Goal: Transaction & Acquisition: Purchase product/service

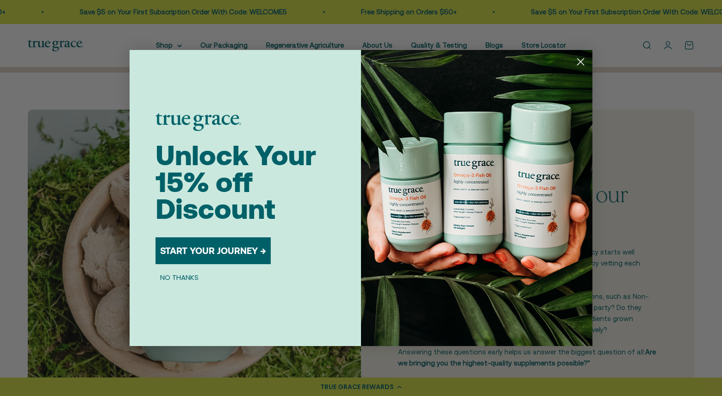
click at [580, 64] on circle "Close dialog" at bounding box center [580, 61] width 15 height 15
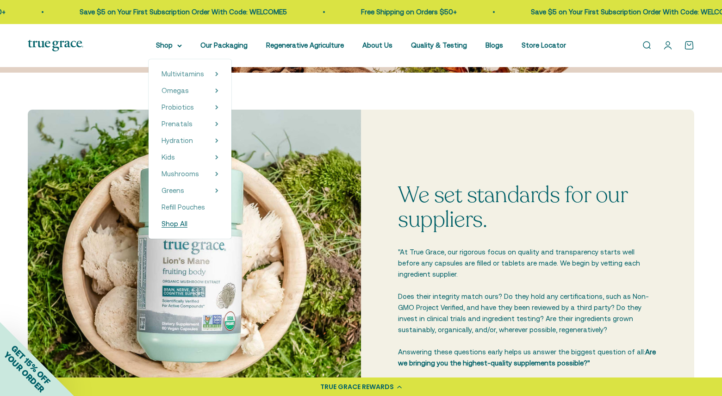
click at [188, 223] on span "Shop All" at bounding box center [175, 224] width 26 height 8
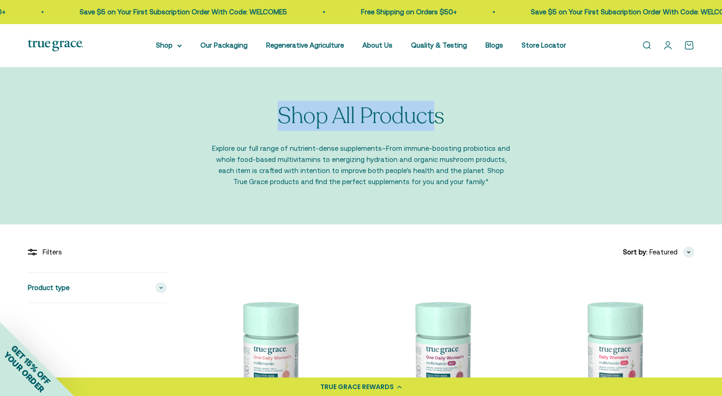
drag, startPoint x: 273, startPoint y: 118, endPoint x: 438, endPoint y: 131, distance: 165.7
click at [438, 131] on div "Shop All Products Explore our full range of nutrient-dense supplements–From imm…" at bounding box center [361, 146] width 301 height 84
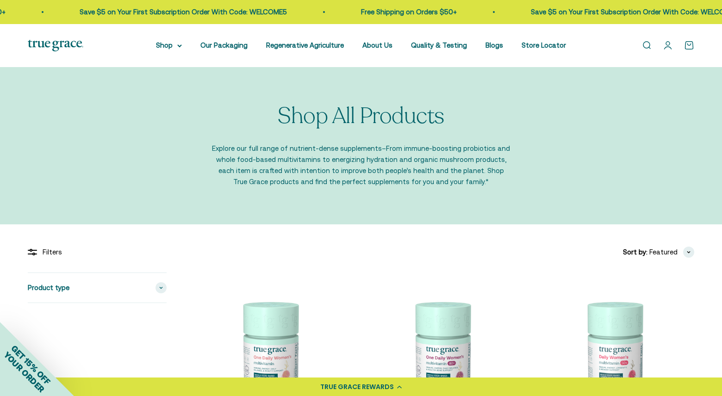
drag, startPoint x: 445, startPoint y: 125, endPoint x: 217, endPoint y: 124, distance: 228.2
click at [217, 124] on div "Shop All Products Explore our full range of nutrient-dense supplements–From imm…" at bounding box center [361, 146] width 301 height 84
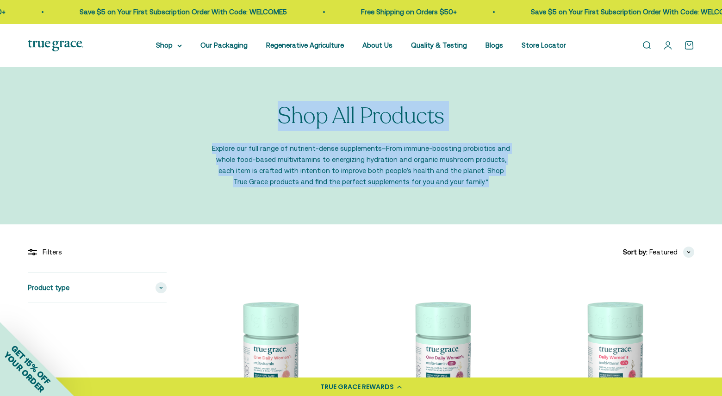
drag, startPoint x: 273, startPoint y: 124, endPoint x: 496, endPoint y: 199, distance: 234.8
click at [496, 199] on div "Shop All Products Explore our full range of nutrient-dense supplements–From imm…" at bounding box center [361, 146] width 722 height 158
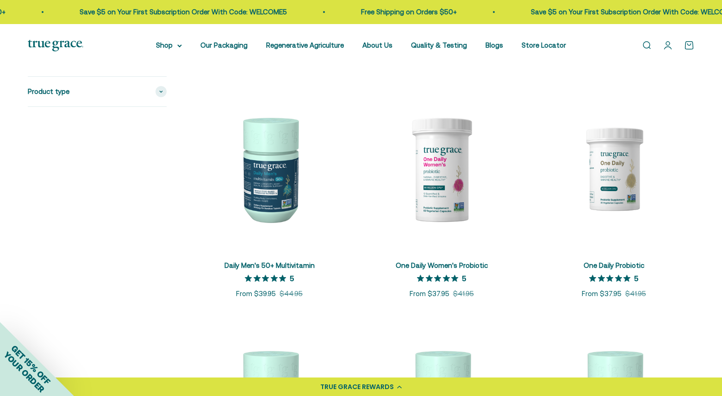
scroll to position [657, 0]
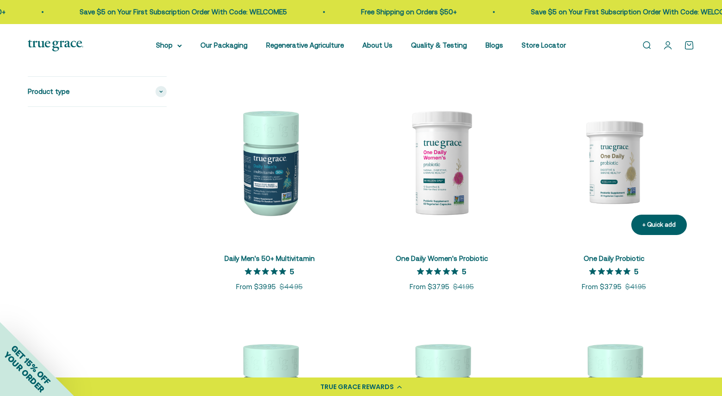
click at [615, 171] on img at bounding box center [613, 161] width 161 height 161
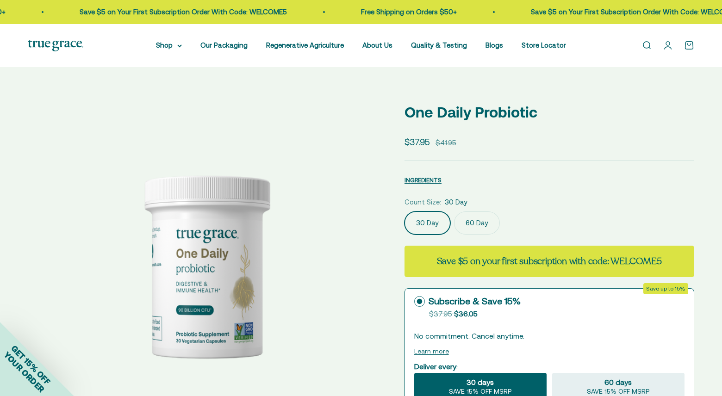
select select "3"
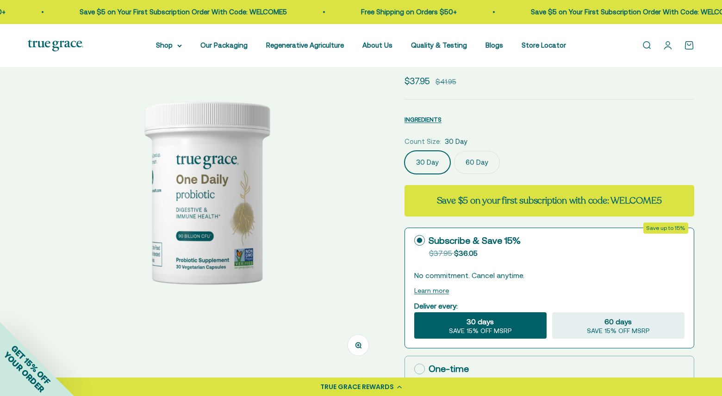
scroll to position [126, 0]
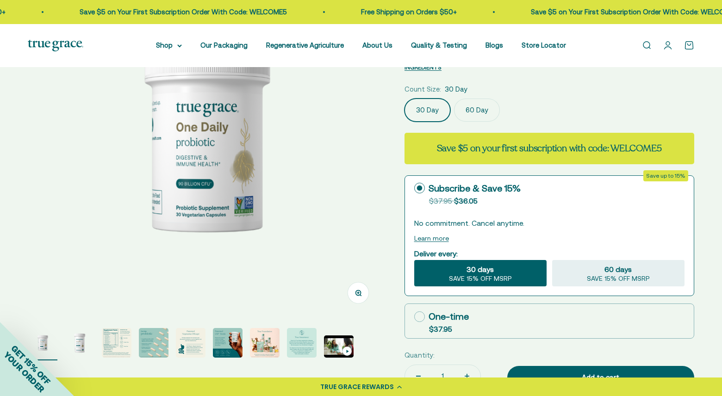
click at [156, 340] on img "Go to item 4" at bounding box center [154, 343] width 30 height 30
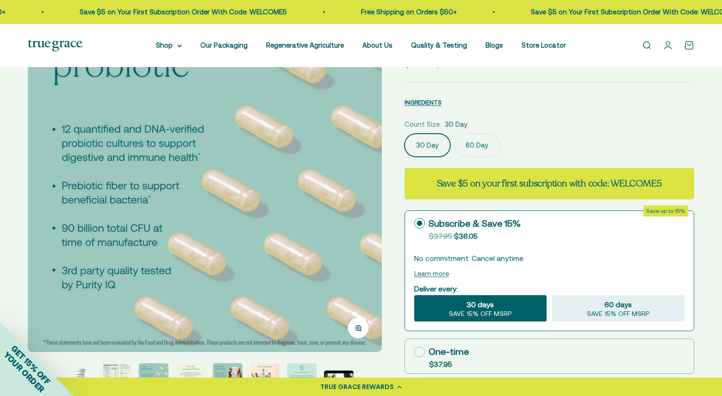
scroll to position [95, 0]
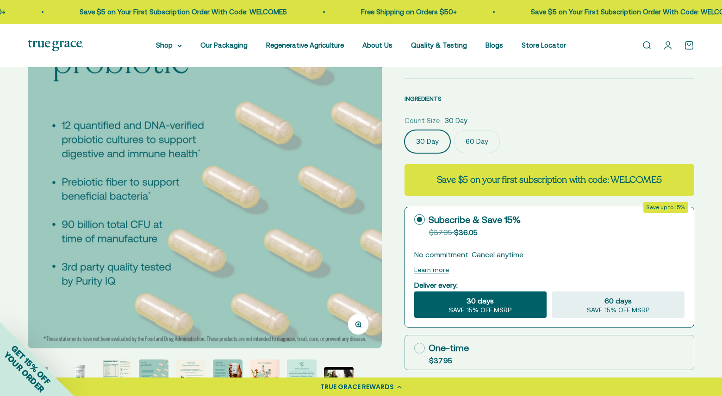
click at [363, 191] on img at bounding box center [205, 171] width 355 height 355
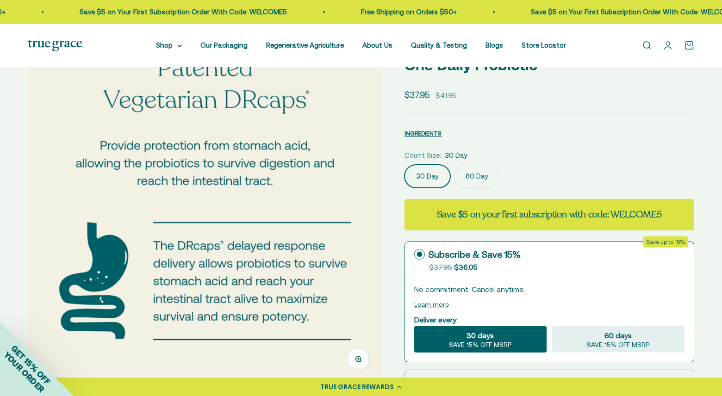
scroll to position [58, 0]
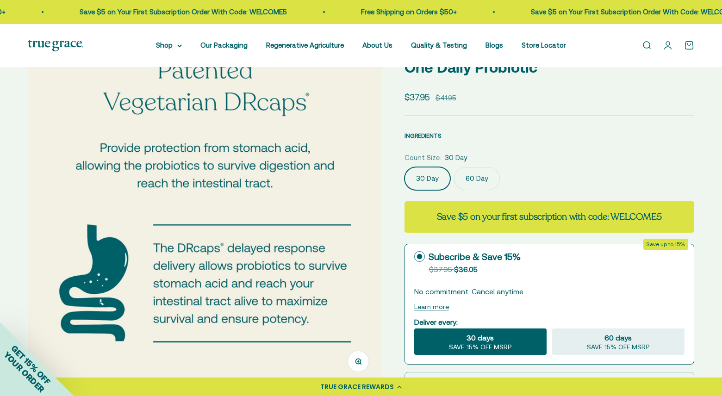
click at [364, 190] on img at bounding box center [205, 208] width 355 height 355
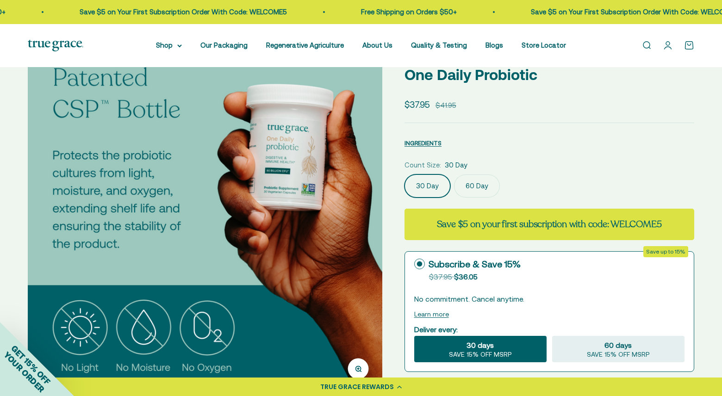
scroll to position [54, 0]
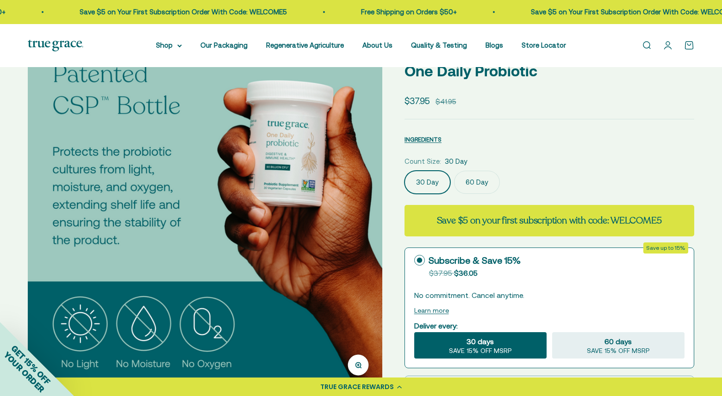
click at [365, 199] on img at bounding box center [205, 212] width 355 height 355
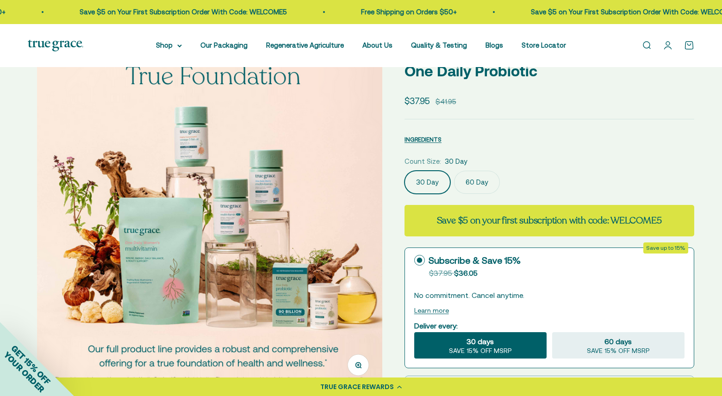
scroll to position [0, 2193]
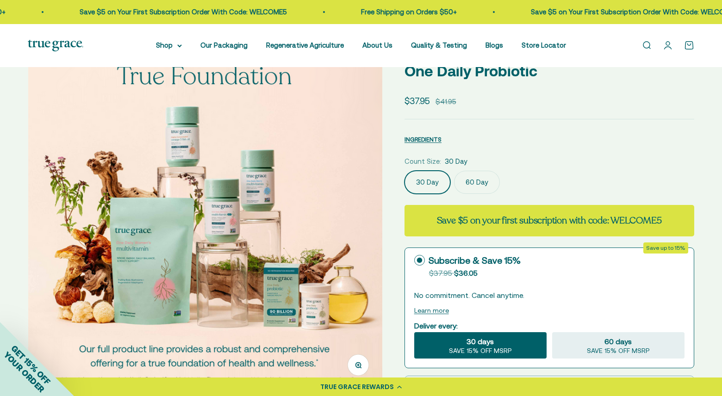
click at [365, 199] on img at bounding box center [205, 212] width 355 height 355
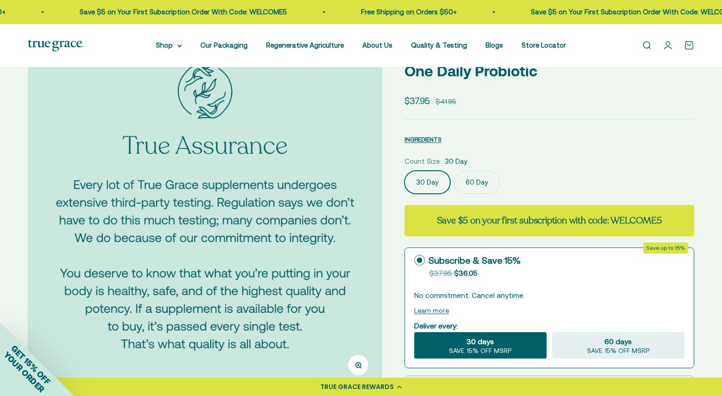
click at [365, 199] on img at bounding box center [205, 212] width 355 height 355
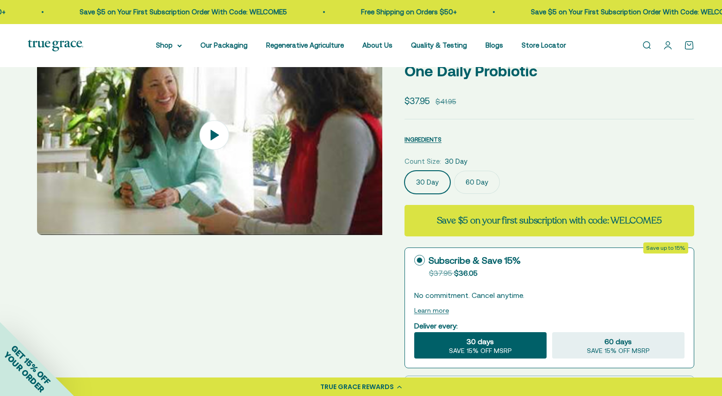
scroll to position [0, 2925]
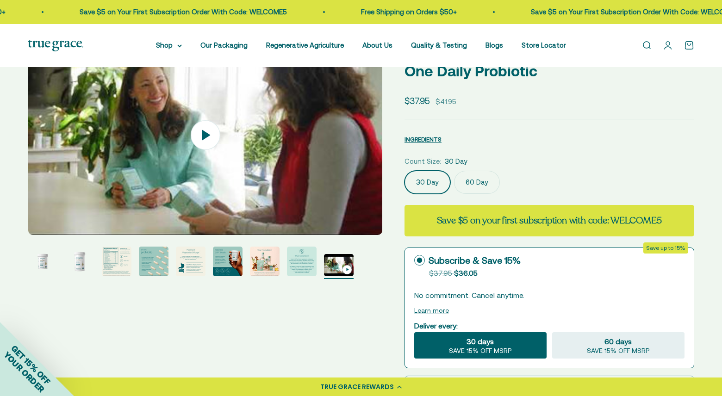
click at [88, 266] on img "Go to item 2" at bounding box center [80, 262] width 30 height 30
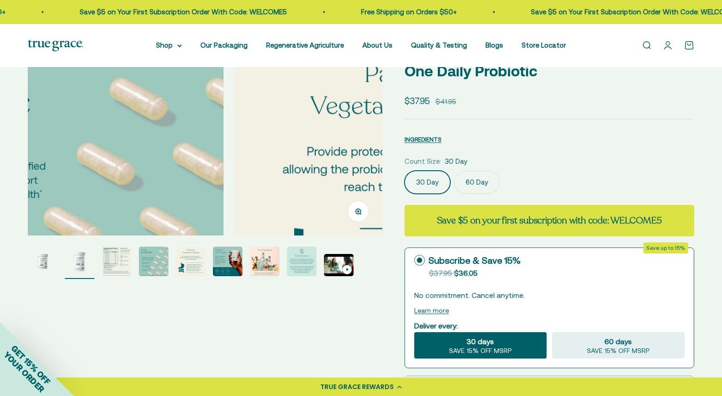
click at [110, 269] on img "Go to item 3" at bounding box center [117, 262] width 30 height 30
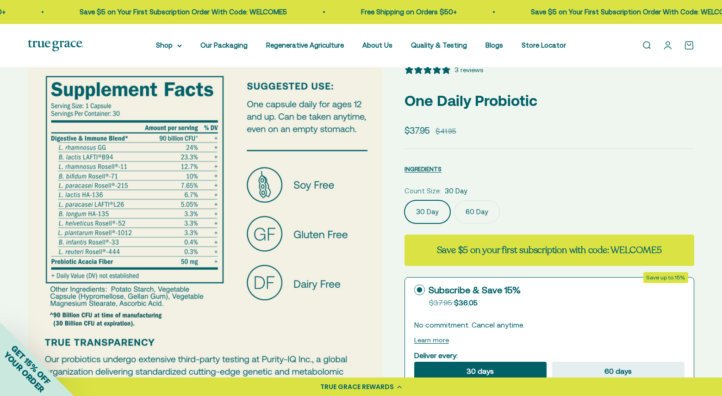
scroll to position [24, 0]
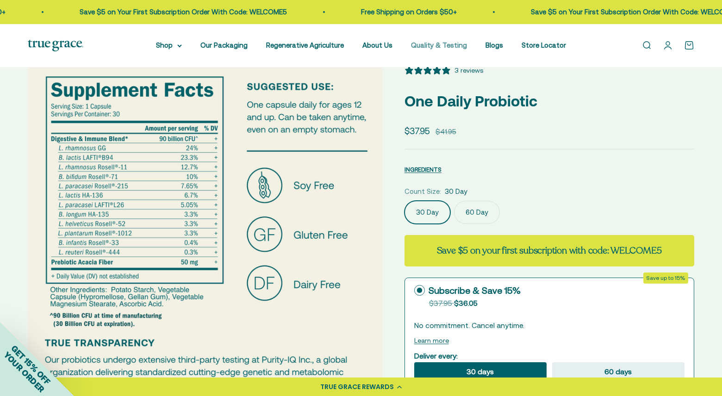
click at [456, 45] on link "Quality & Testing" at bounding box center [439, 45] width 56 height 8
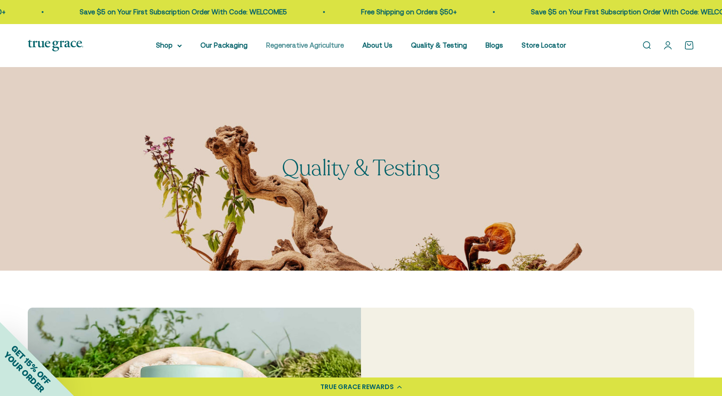
click at [318, 49] on link "Regenerative Agriculture" at bounding box center [305, 45] width 78 height 8
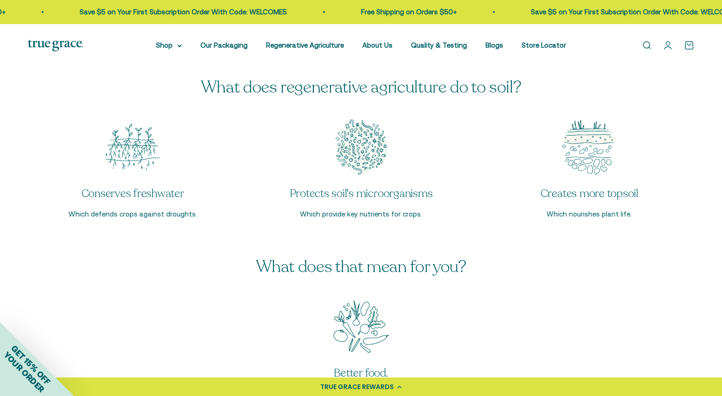
scroll to position [1489, 0]
click at [234, 45] on link "Our Packaging" at bounding box center [223, 45] width 47 height 8
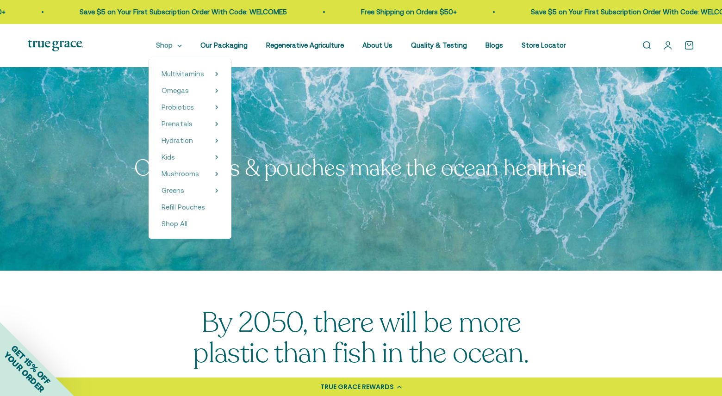
click at [170, 48] on summary "Shop" at bounding box center [169, 45] width 26 height 11
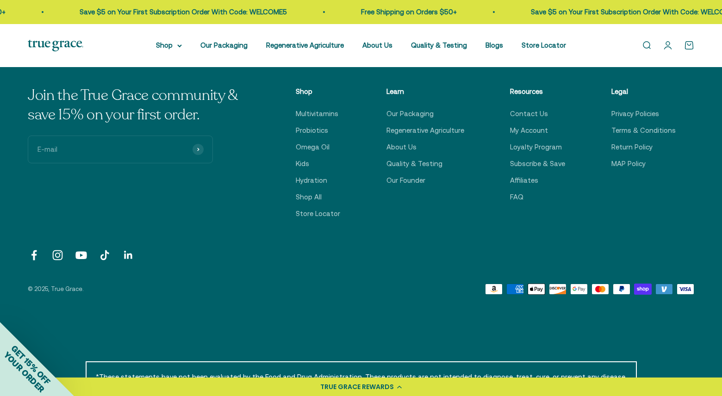
scroll to position [2085, 0]
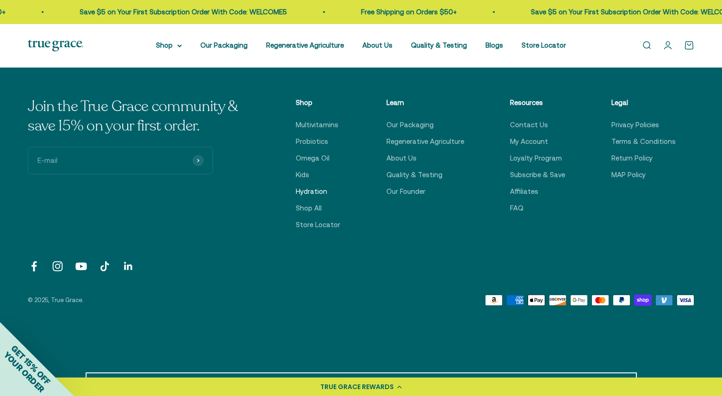
click at [322, 192] on link "Hydration" at bounding box center [311, 191] width 31 height 11
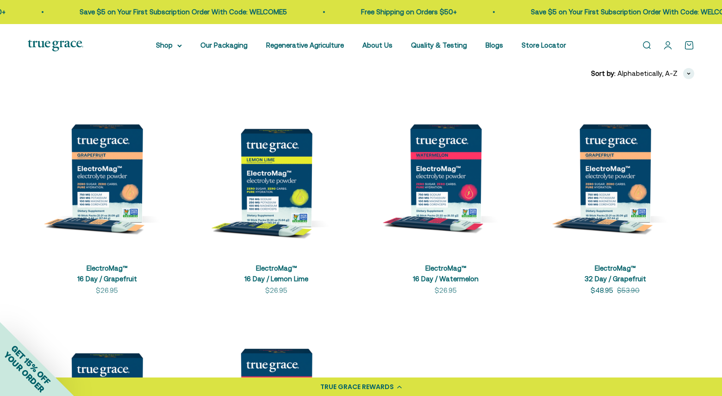
scroll to position [148, 0]
